Goal: Use online tool/utility: Use online tool/utility

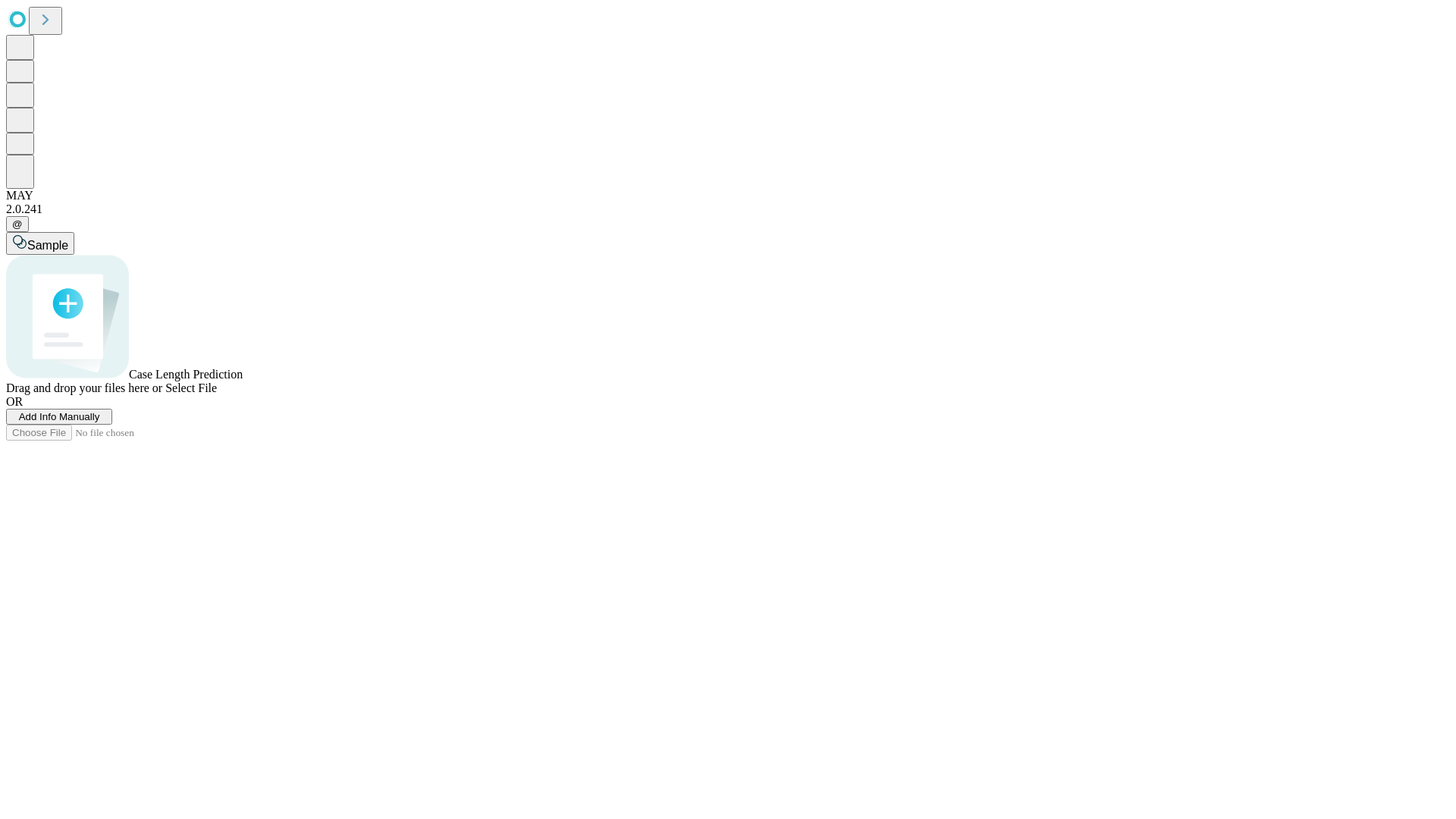
click at [100, 423] on span "Add Info Manually" at bounding box center [59, 417] width 81 height 11
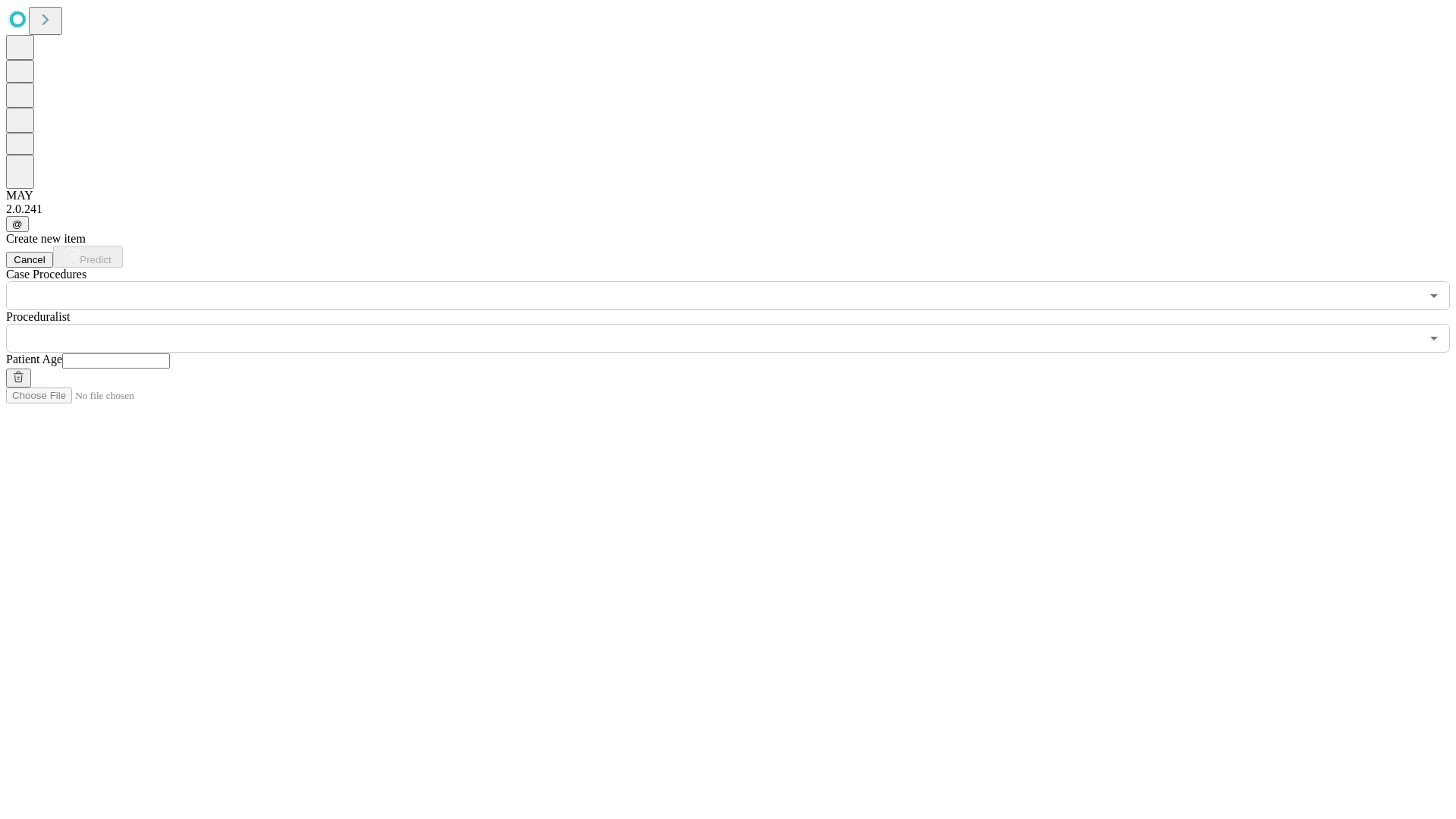
click at [170, 353] on input "text" at bounding box center [116, 361] width 107 height 15
type input "*"
click at [738, 324] on input "text" at bounding box center [712, 338] width 1414 height 28
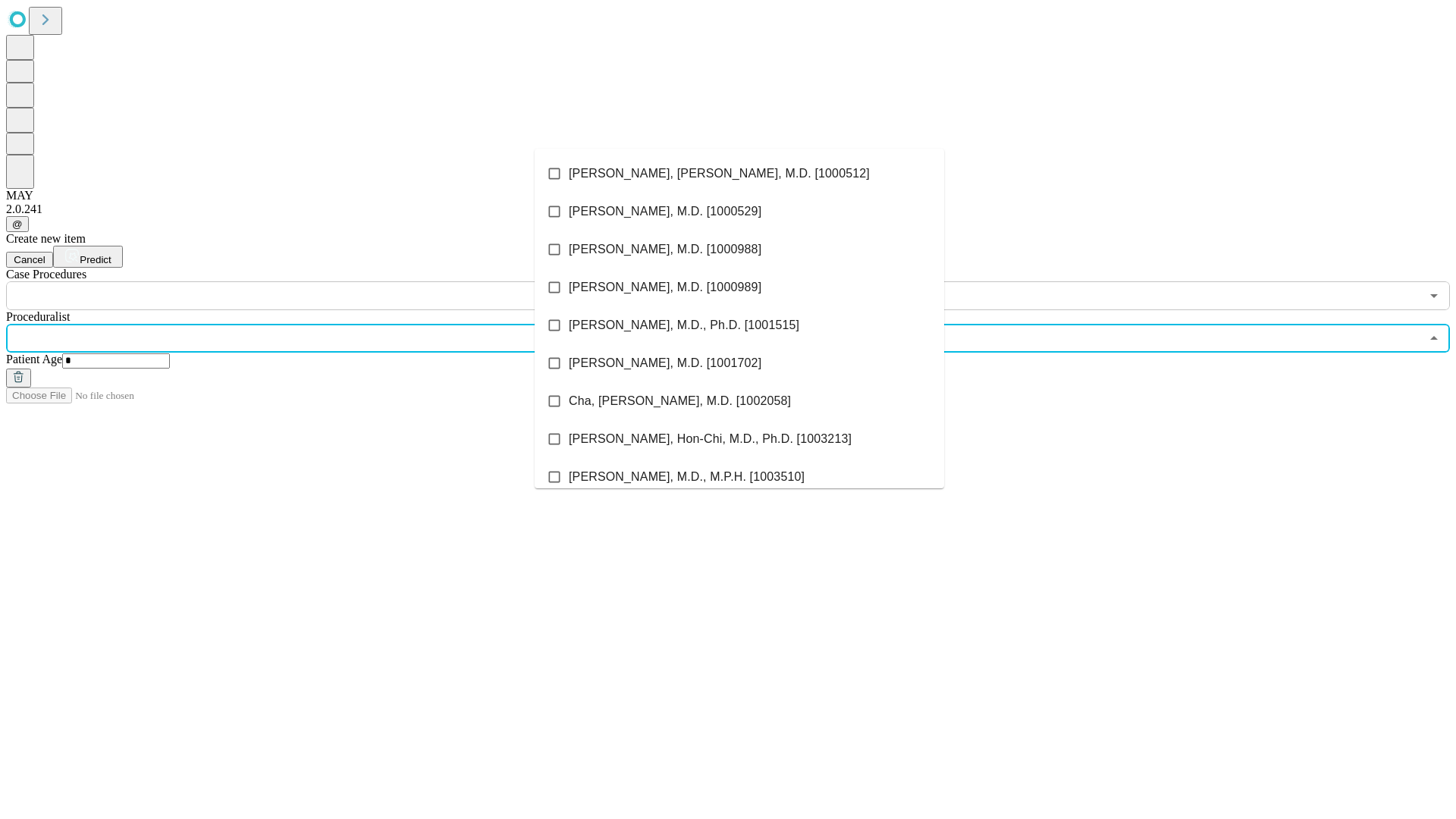
click at [739, 173] on li "[PERSON_NAME], [PERSON_NAME], M.D. [1000512]" at bounding box center [739, 173] width 409 height 38
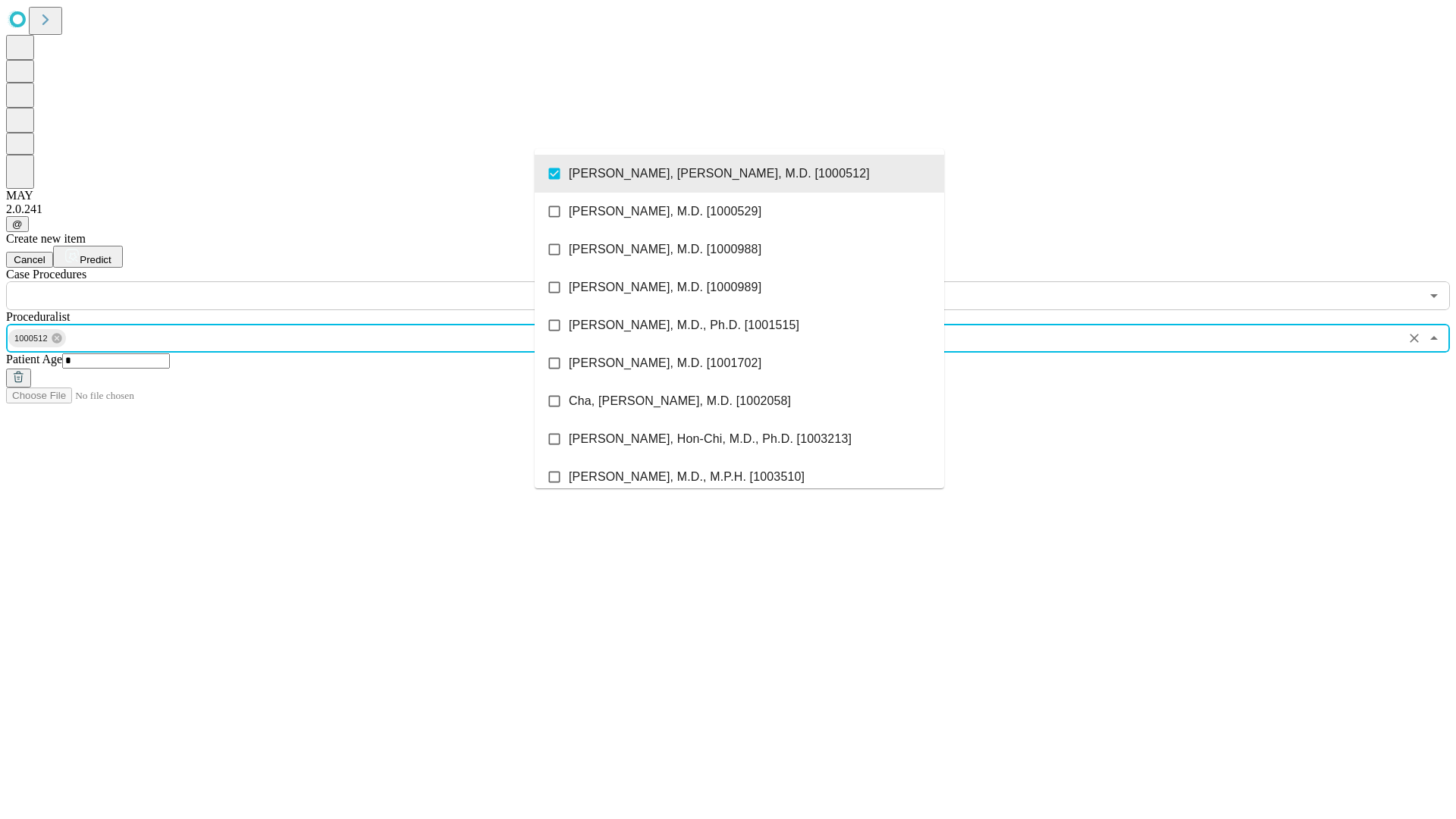
click at [318, 282] on input "text" at bounding box center [712, 296] width 1414 height 28
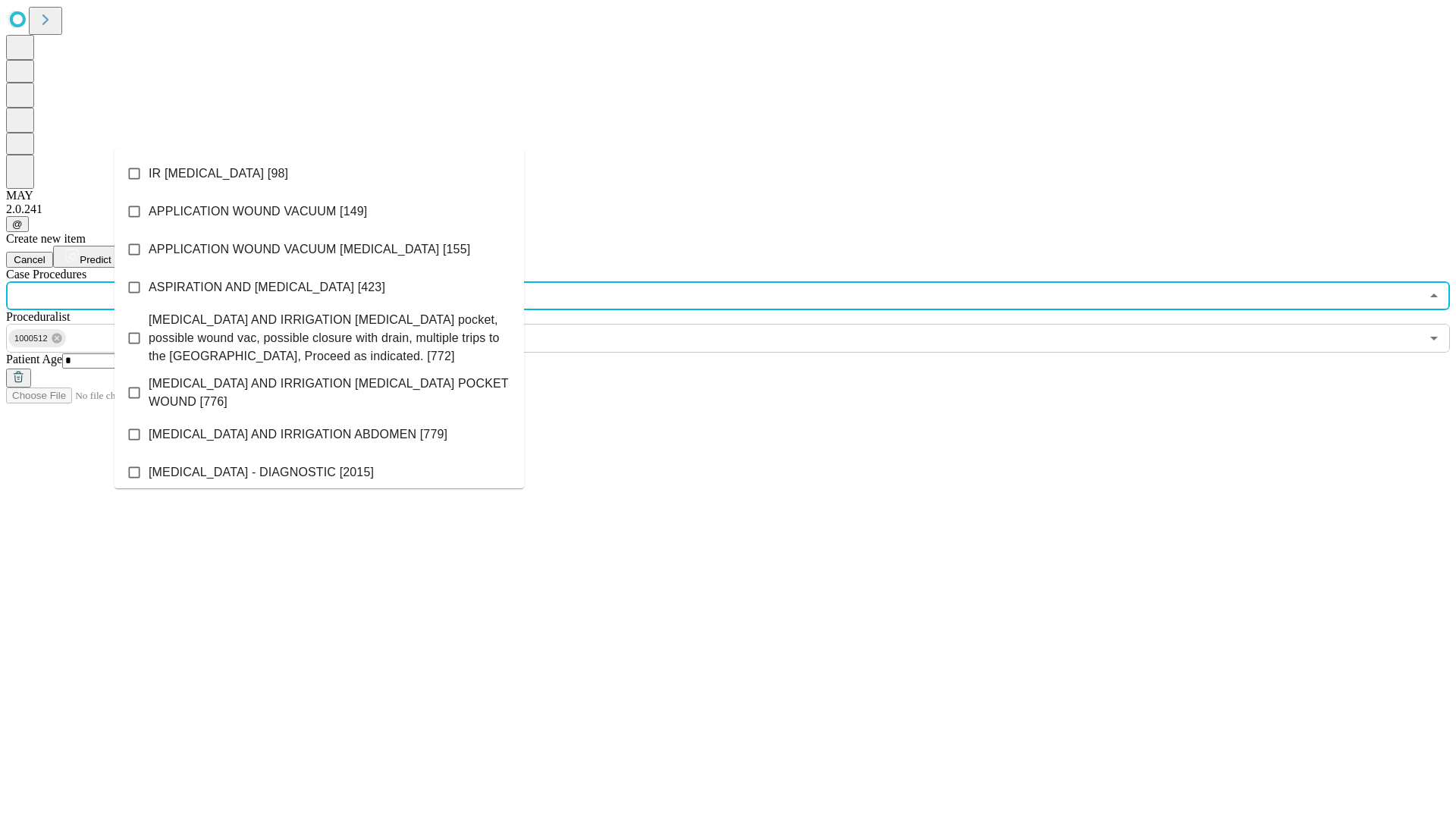
click at [319, 173] on li "IR [MEDICAL_DATA] [98]" at bounding box center [319, 173] width 409 height 38
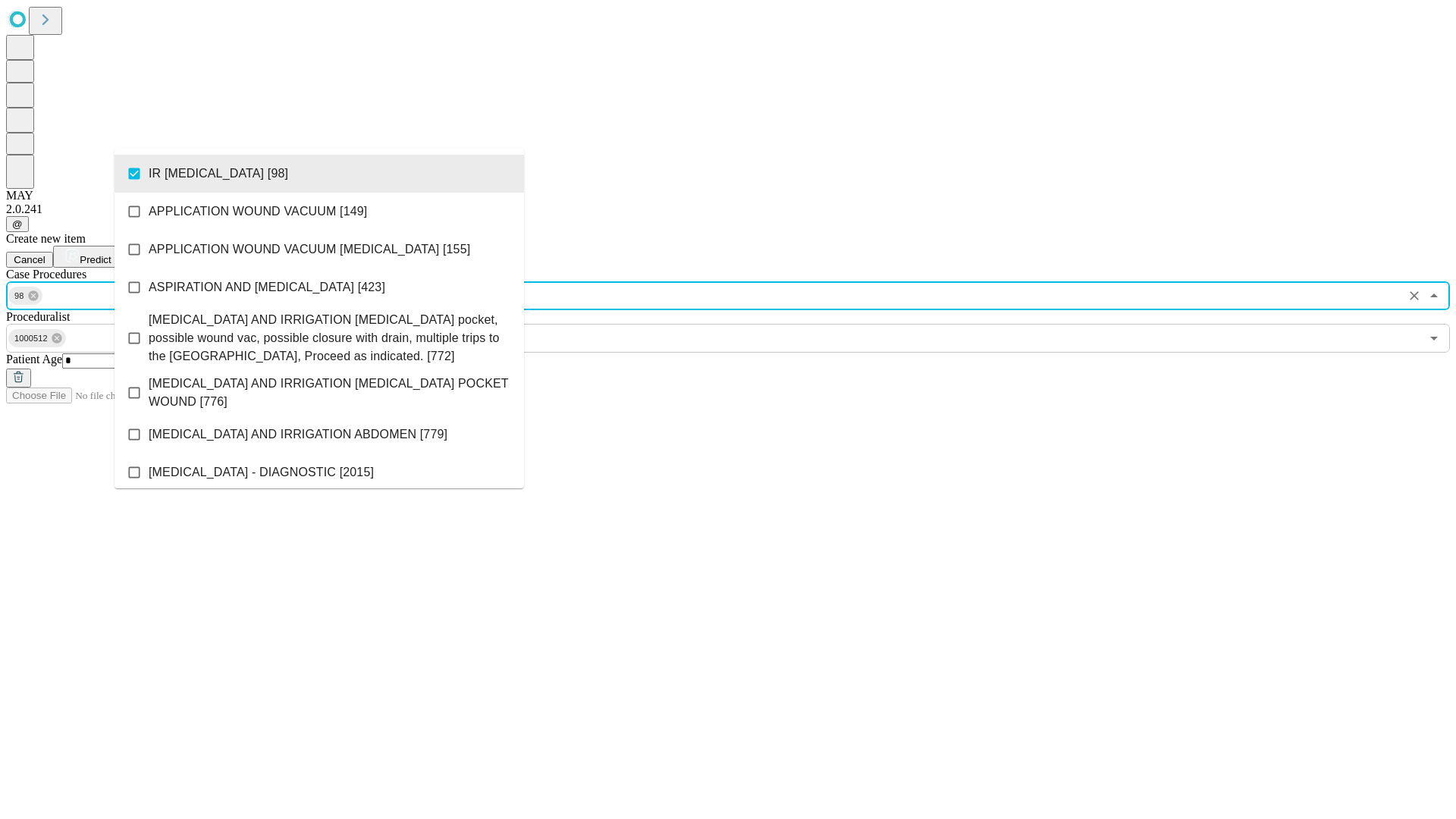
click at [111, 254] on span "Predict" at bounding box center [95, 260] width 31 height 11
